Goal: Information Seeking & Learning: Find specific page/section

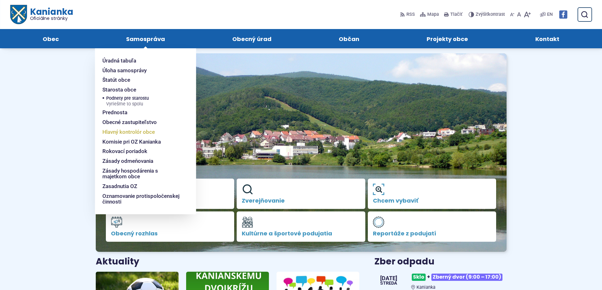
click at [118, 132] on span "Hlavný kontrolór obce" at bounding box center [128, 132] width 52 height 10
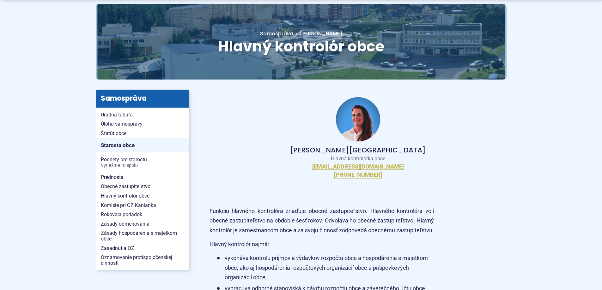
scroll to position [63, 0]
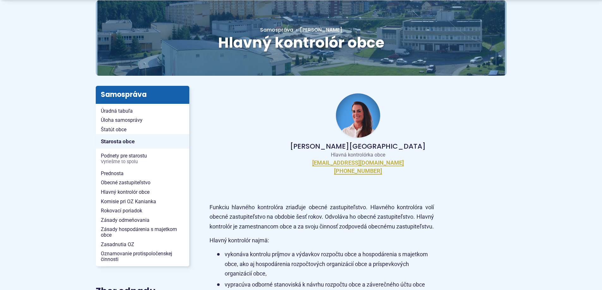
click at [359, 120] on img at bounding box center [358, 115] width 44 height 44
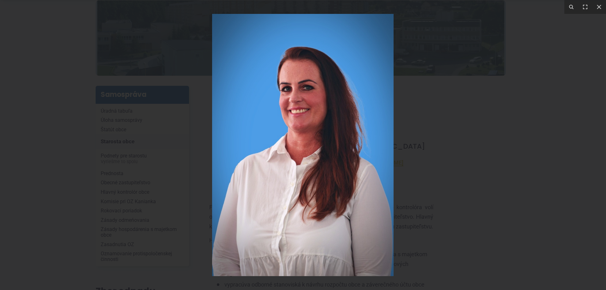
click at [599, 8] on icon at bounding box center [599, 7] width 4 height 4
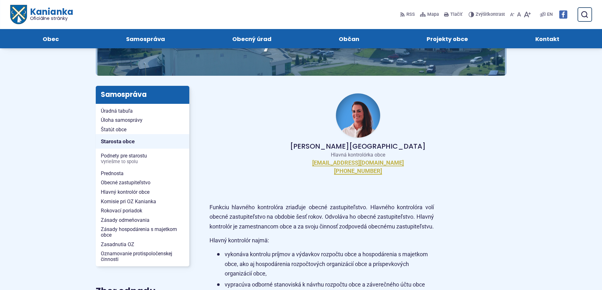
click at [360, 117] on img at bounding box center [358, 115] width 44 height 44
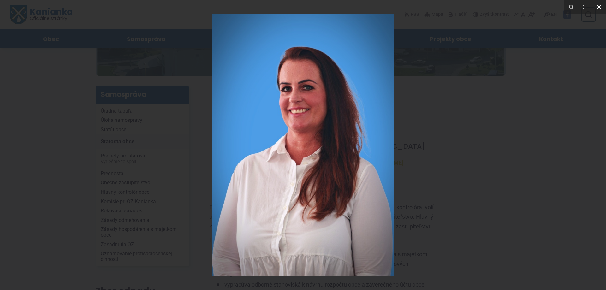
click at [601, 7] on icon at bounding box center [600, 7] width 8 height 8
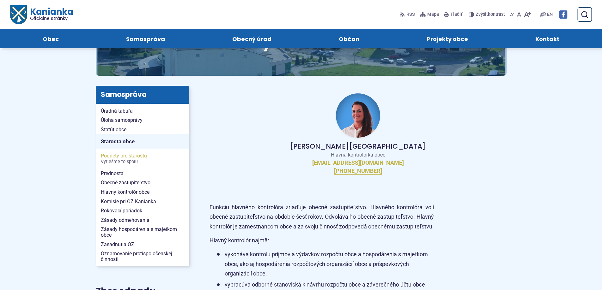
click at [118, 157] on span "Podnety pre starostu Vyriešme to spolu" at bounding box center [142, 158] width 83 height 15
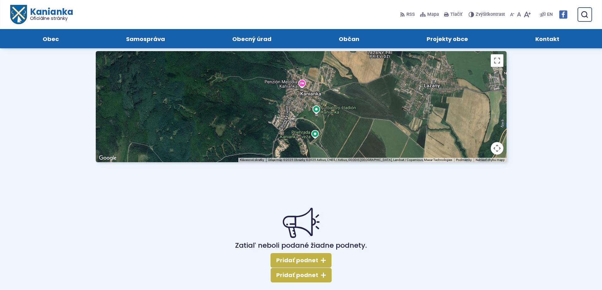
scroll to position [63, 0]
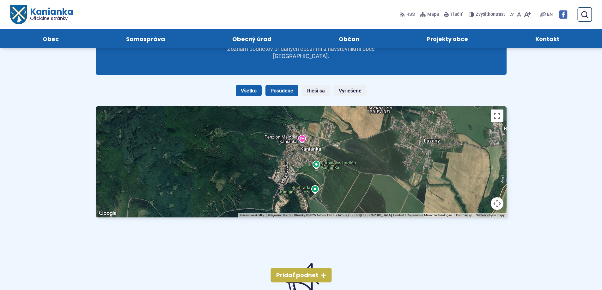
click at [283, 92] on link "Posúdené" at bounding box center [281, 90] width 33 height 11
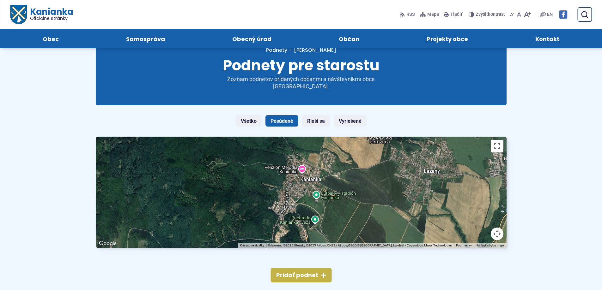
scroll to position [32, 0]
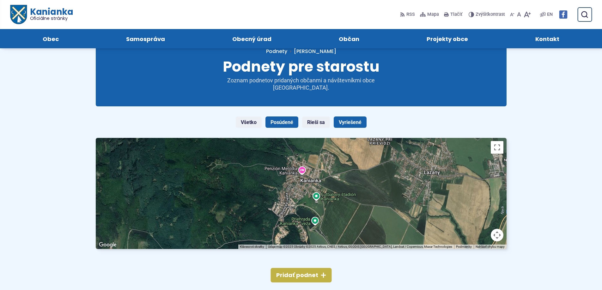
click at [353, 122] on link "Vyriešené" at bounding box center [350, 122] width 33 height 11
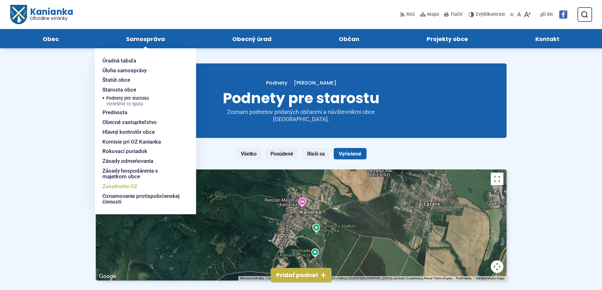
click at [123, 186] on span "Zasadnutia OZ" at bounding box center [119, 187] width 35 height 10
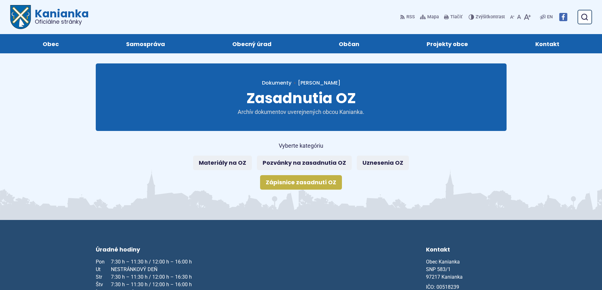
click at [302, 181] on link "Zápisnice zasadnutí OZ" at bounding box center [301, 182] width 82 height 15
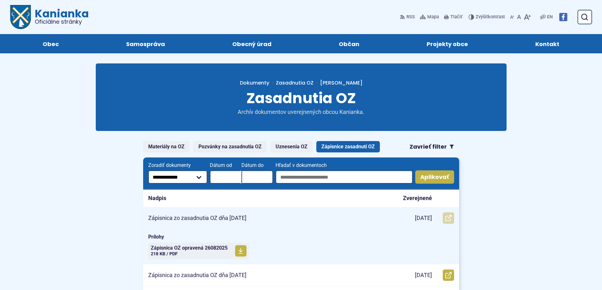
click at [448, 218] on icon at bounding box center [448, 218] width 6 height 6
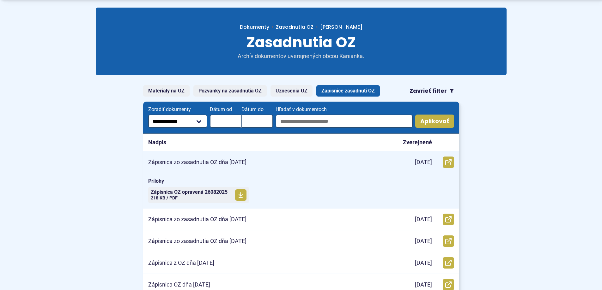
scroll to position [63, 0]
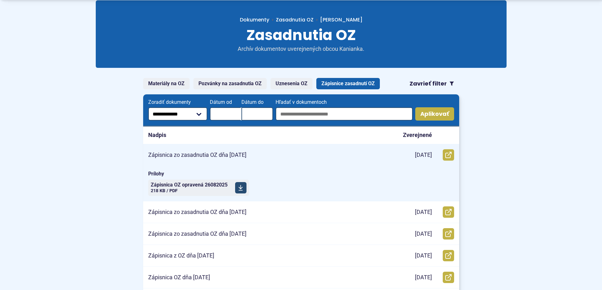
click at [241, 188] on icon at bounding box center [240, 188] width 5 height 6
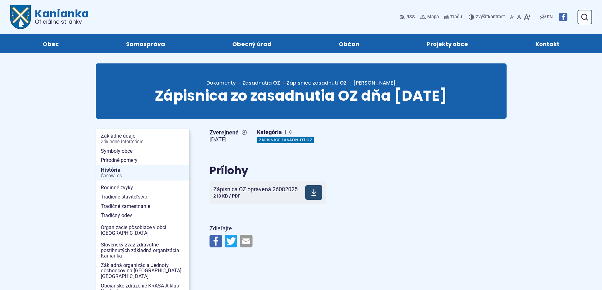
click at [256, 190] on span "Zápisnica OZ opravená 26082025" at bounding box center [255, 189] width 84 height 6
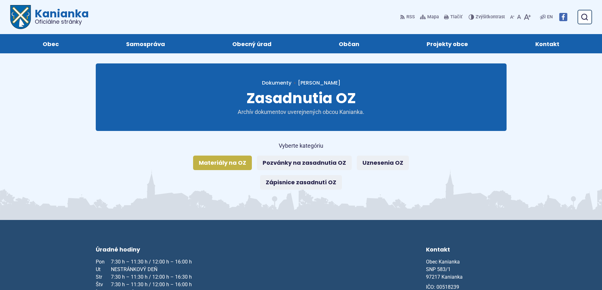
click at [223, 164] on link "Materiály na OZ" at bounding box center [222, 163] width 59 height 15
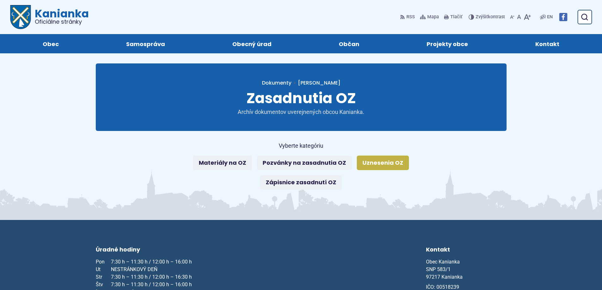
click at [380, 165] on link "Uznesenia OZ" at bounding box center [383, 163] width 52 height 15
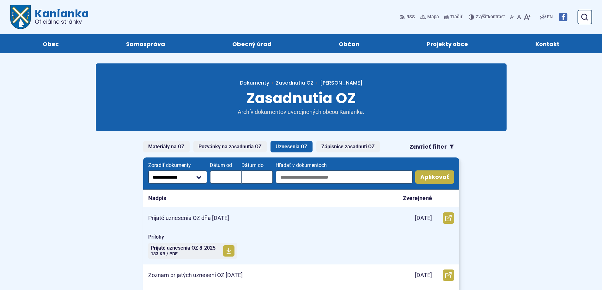
click at [212, 216] on p "Prijaté uznesenia OZ dňa [DATE]" at bounding box center [188, 218] width 81 height 7
click at [183, 249] on span "Prijaté uznesenia OZ 8-2025" at bounding box center [183, 248] width 65 height 5
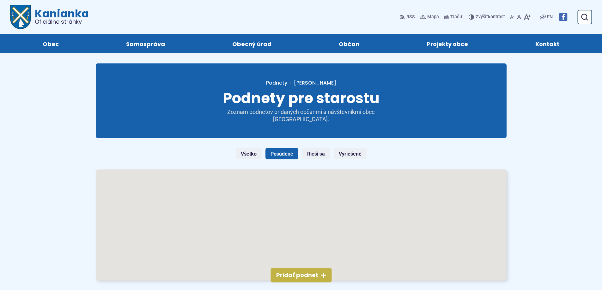
scroll to position [32, 0]
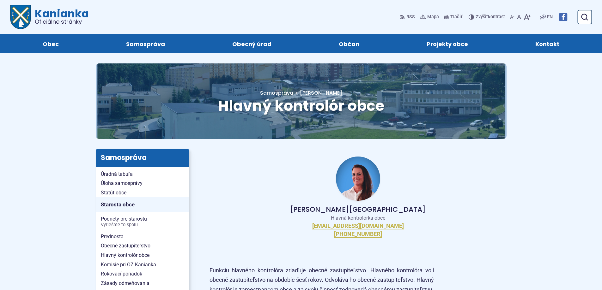
scroll to position [63, 0]
